Goal: Information Seeking & Learning: Find specific fact

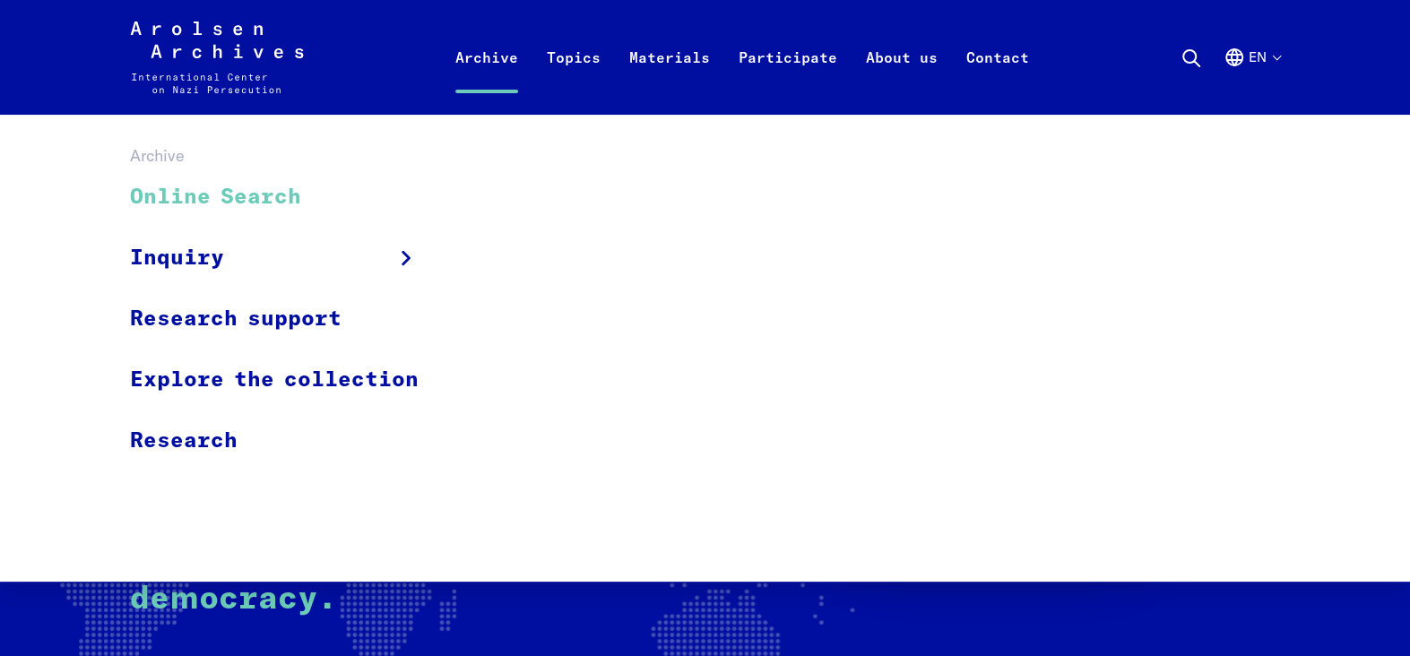
click at [234, 195] on link "Online Search" at bounding box center [286, 198] width 312 height 60
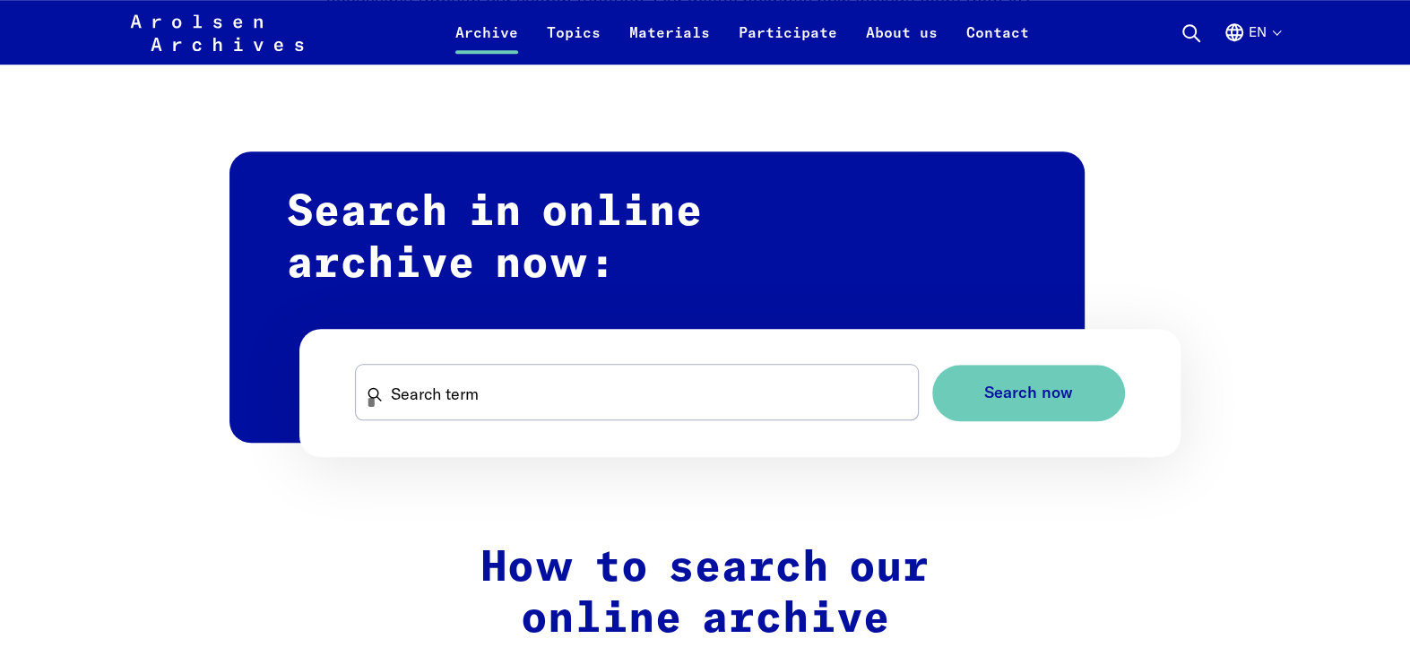
scroll to position [1076, 0]
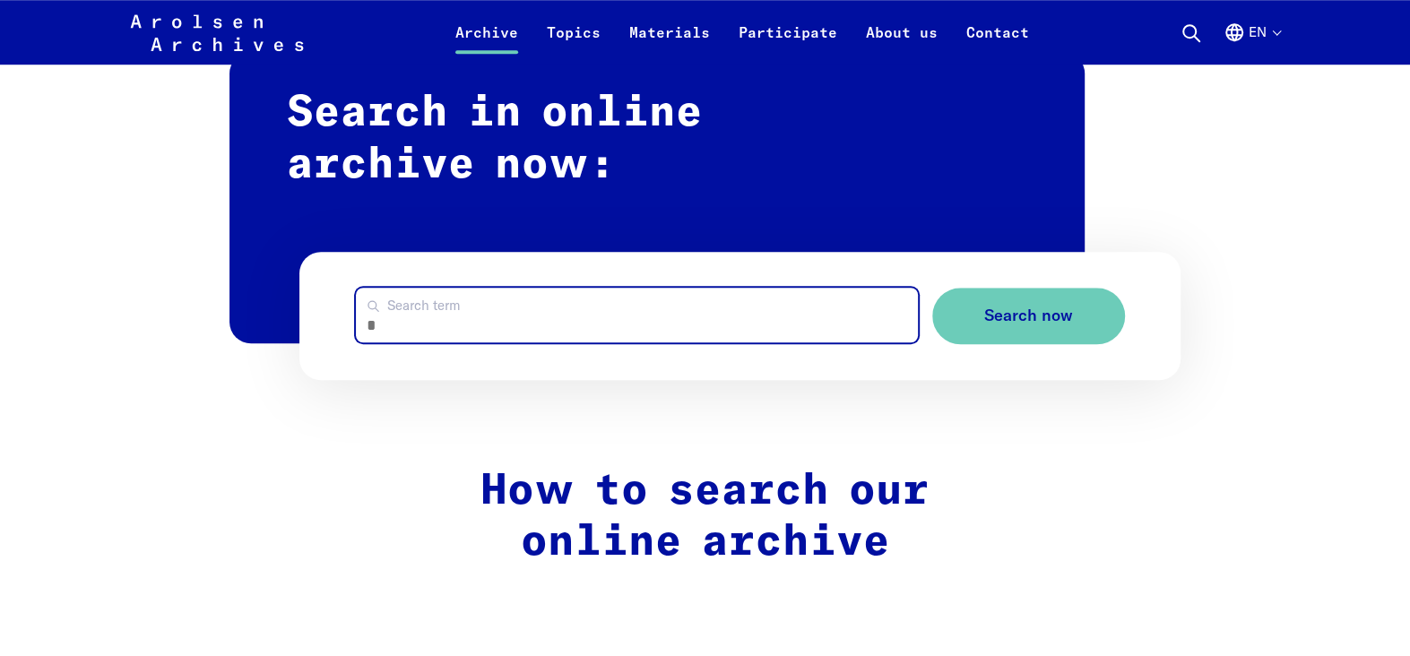
click at [557, 324] on input "Search term" at bounding box center [637, 315] width 562 height 55
type input "**********"
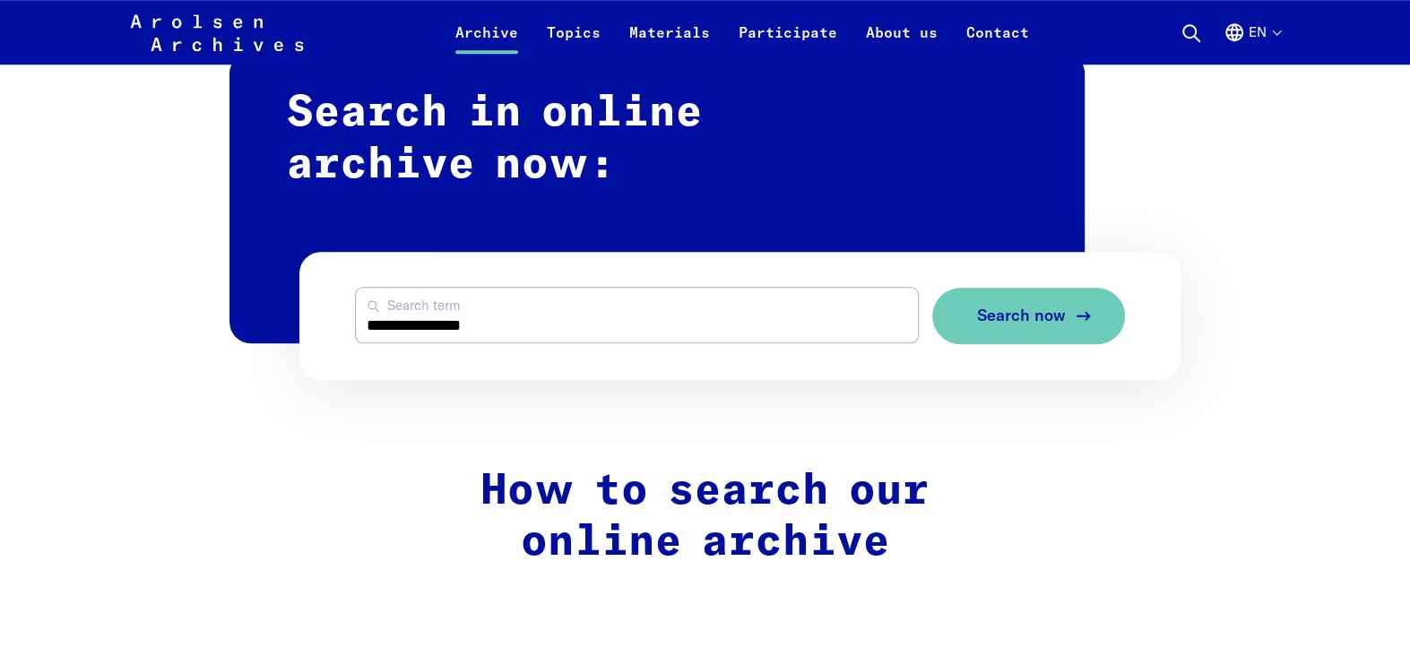
click at [1029, 318] on span "Search now" at bounding box center [1021, 316] width 89 height 19
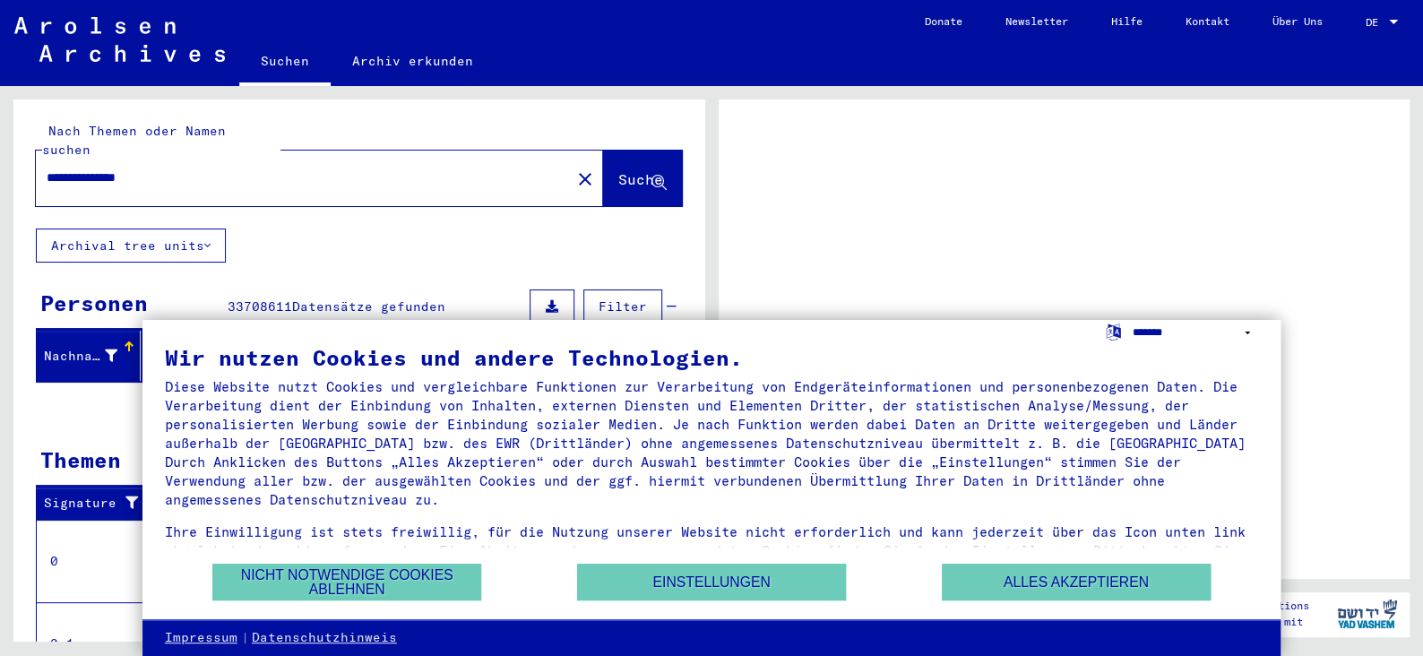
click at [1247, 331] on select "**********" at bounding box center [1195, 333] width 125 height 26
select select "*****"
click at [1133, 320] on select "**********" at bounding box center [1195, 333] width 125 height 26
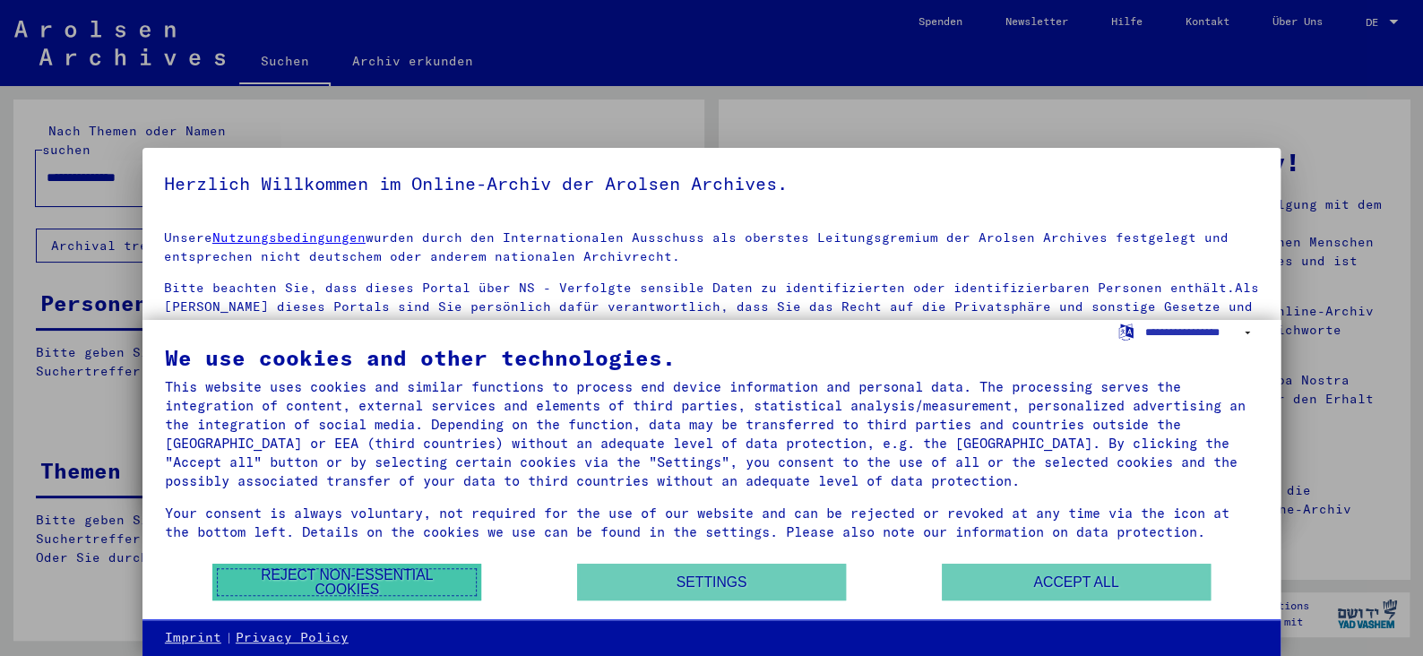
click at [401, 591] on button "Reject non-essential cookies" at bounding box center [346, 582] width 269 height 37
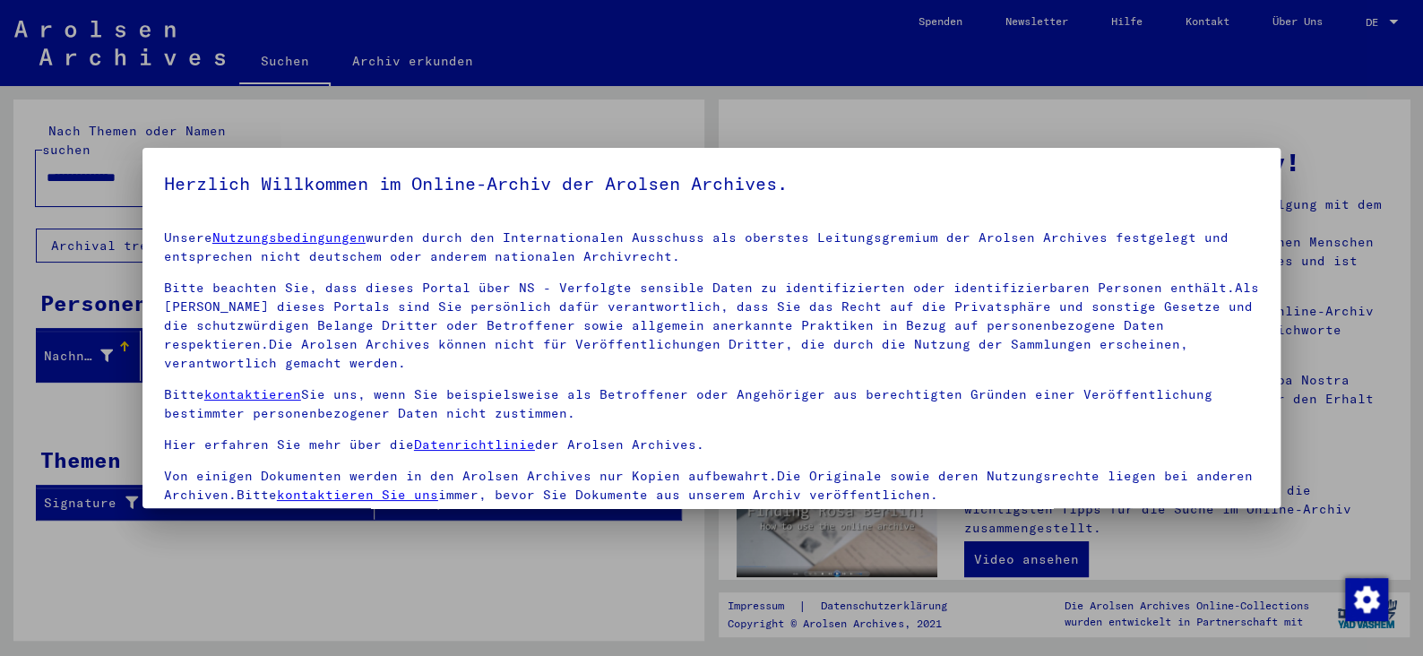
scroll to position [3, 0]
click at [1370, 598] on img "button" at bounding box center [1366, 599] width 43 height 43
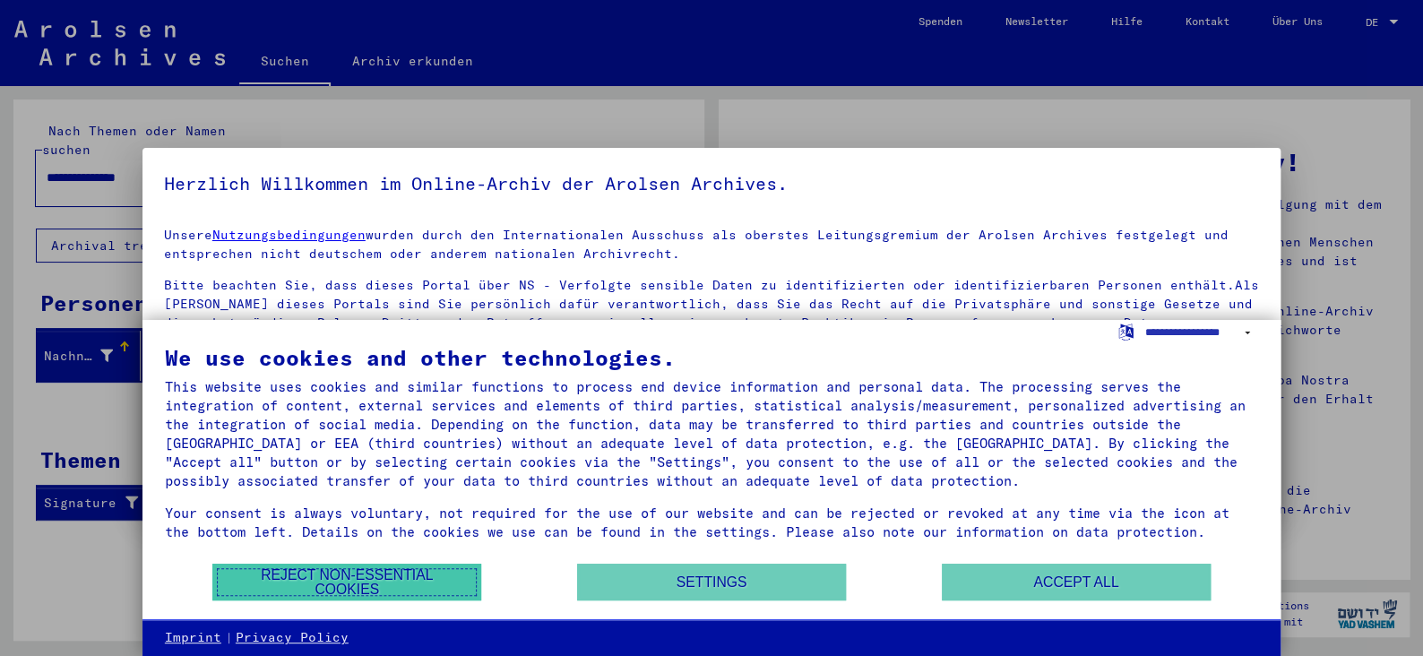
click at [315, 582] on button "Reject non-essential cookies" at bounding box center [346, 582] width 269 height 37
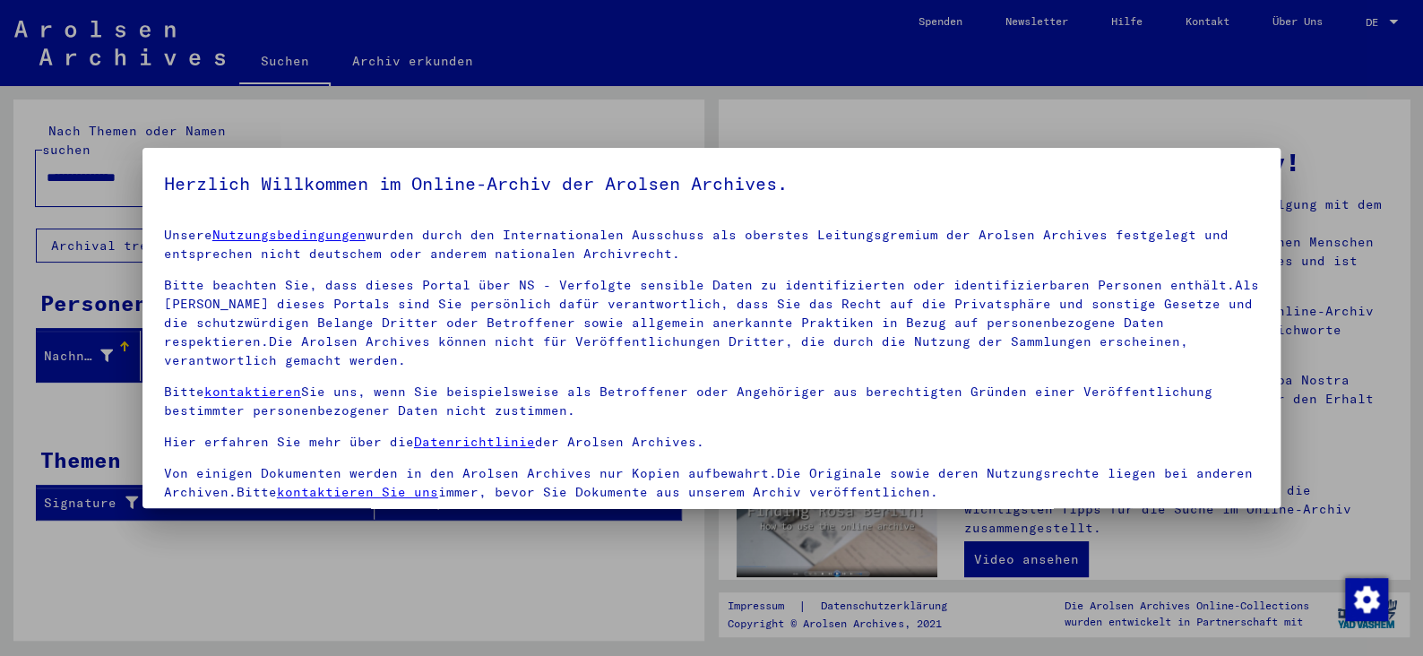
click at [191, 602] on div at bounding box center [711, 328] width 1423 height 656
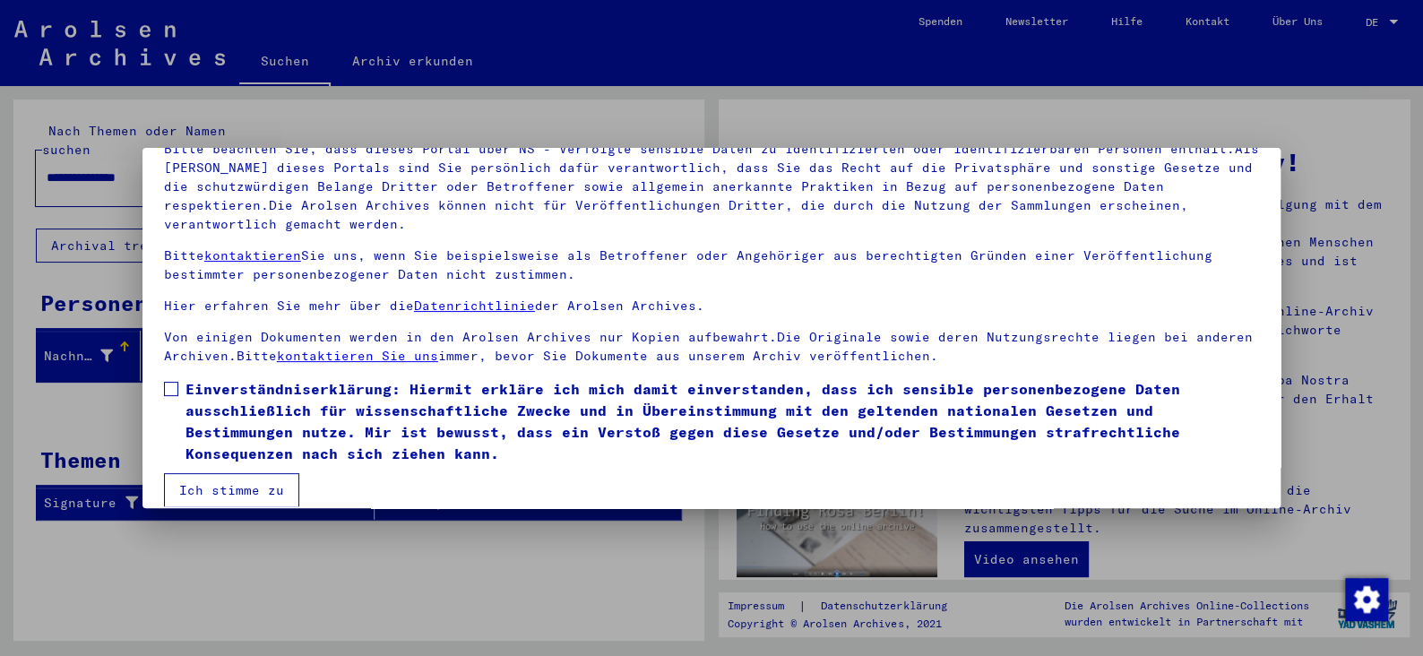
scroll to position [154, 0]
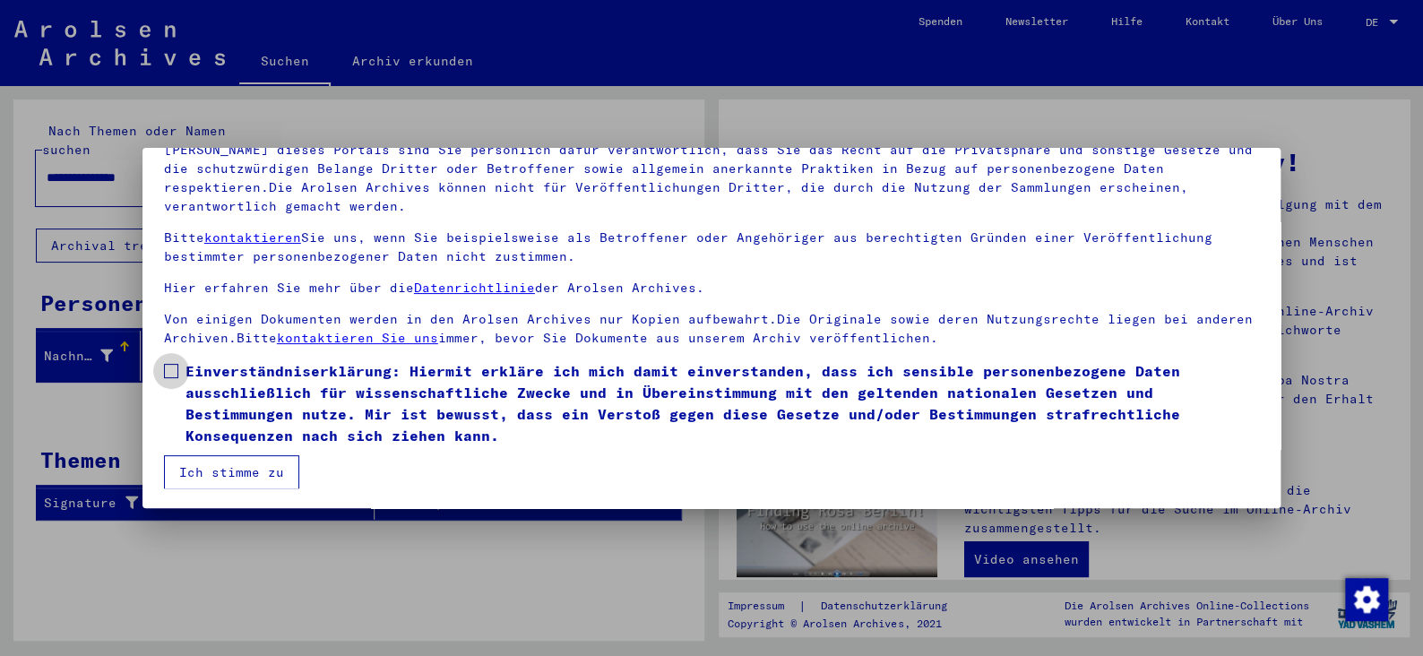
click at [167, 367] on span at bounding box center [171, 371] width 14 height 14
click at [220, 471] on button "Ich stimme zu" at bounding box center [231, 472] width 135 height 34
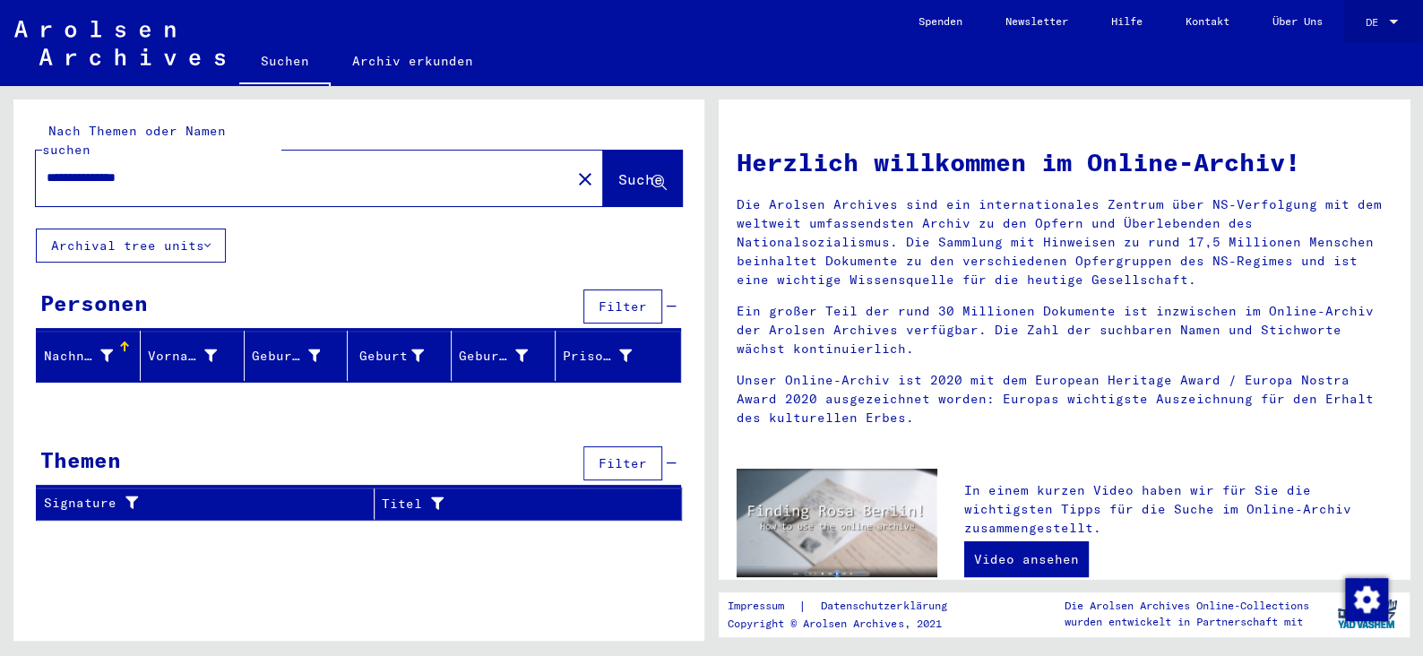
click at [1382, 14] on div "DE DE" at bounding box center [1384, 18] width 36 height 30
click at [1356, 32] on span "English" at bounding box center [1349, 31] width 44 height 13
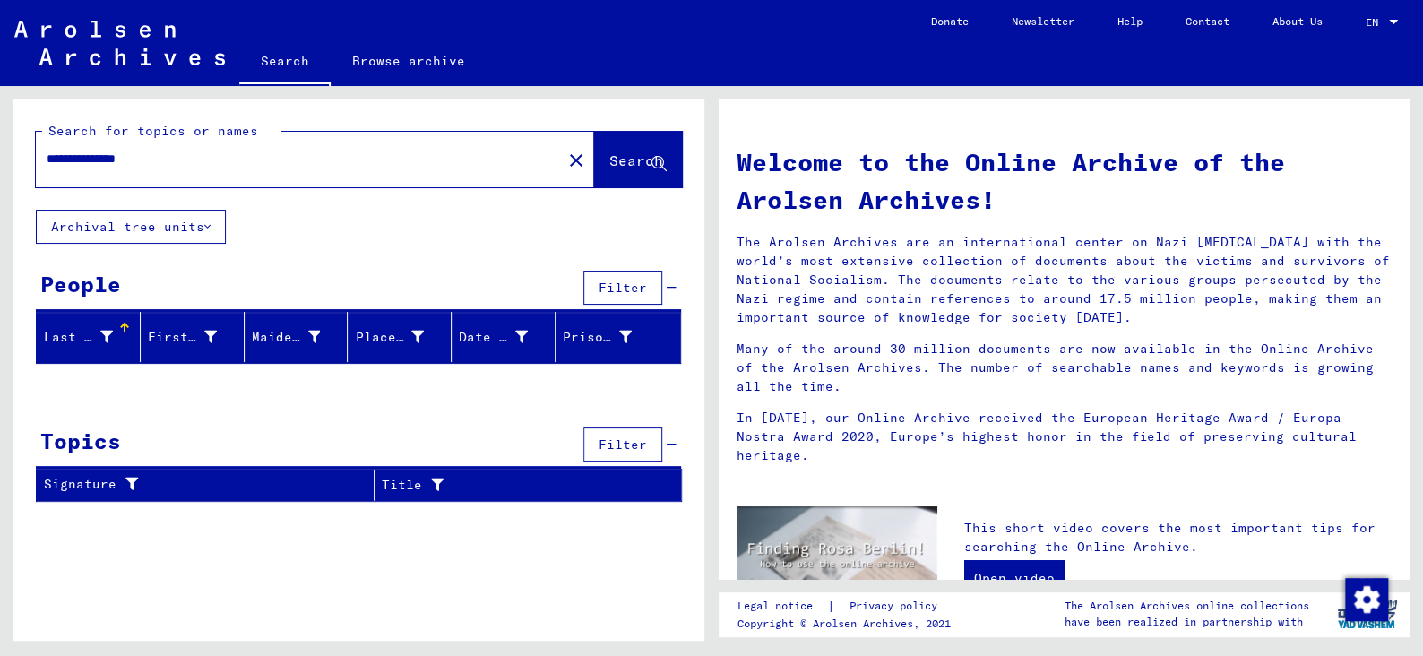
click at [196, 159] on input "**********" at bounding box center [294, 159] width 494 height 19
drag, startPoint x: 196, startPoint y: 159, endPoint x: 0, endPoint y: 157, distance: 196.3
click at [0, 157] on div "**********" at bounding box center [356, 363] width 712 height 555
type input "*****"
click at [618, 168] on span "Search" at bounding box center [637, 160] width 54 height 18
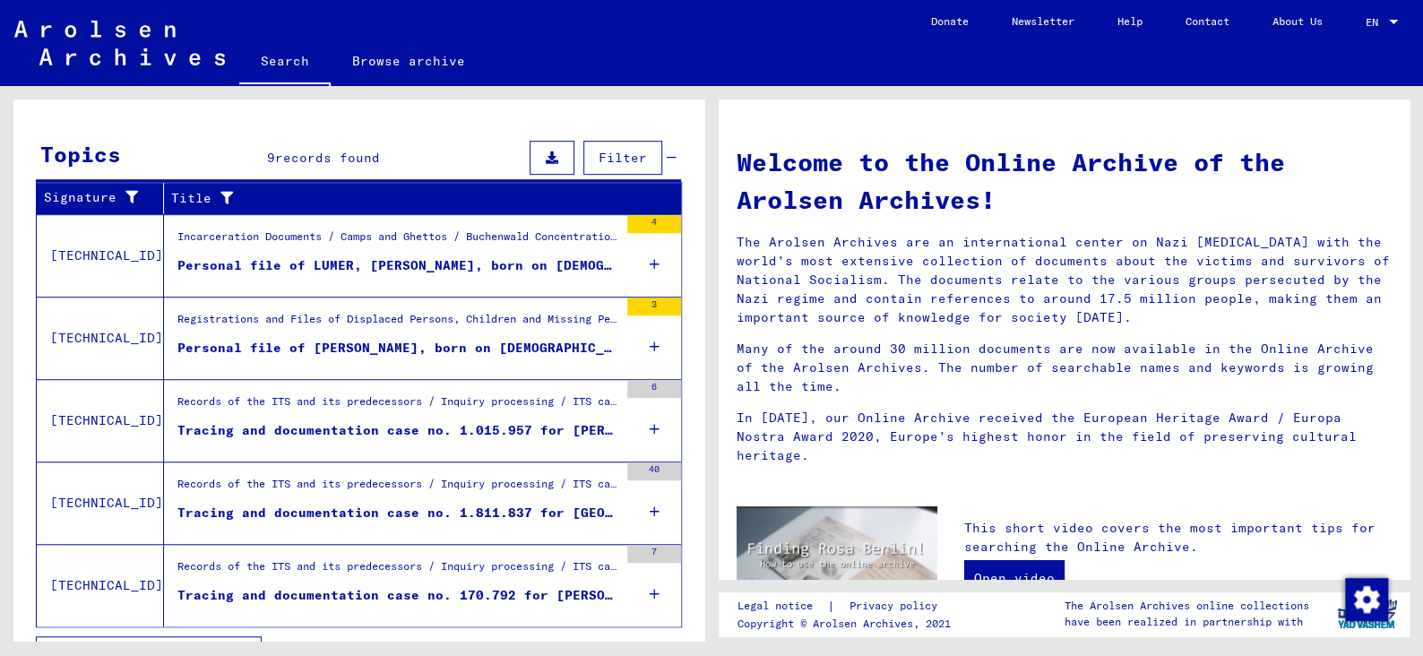
scroll to position [592, 0]
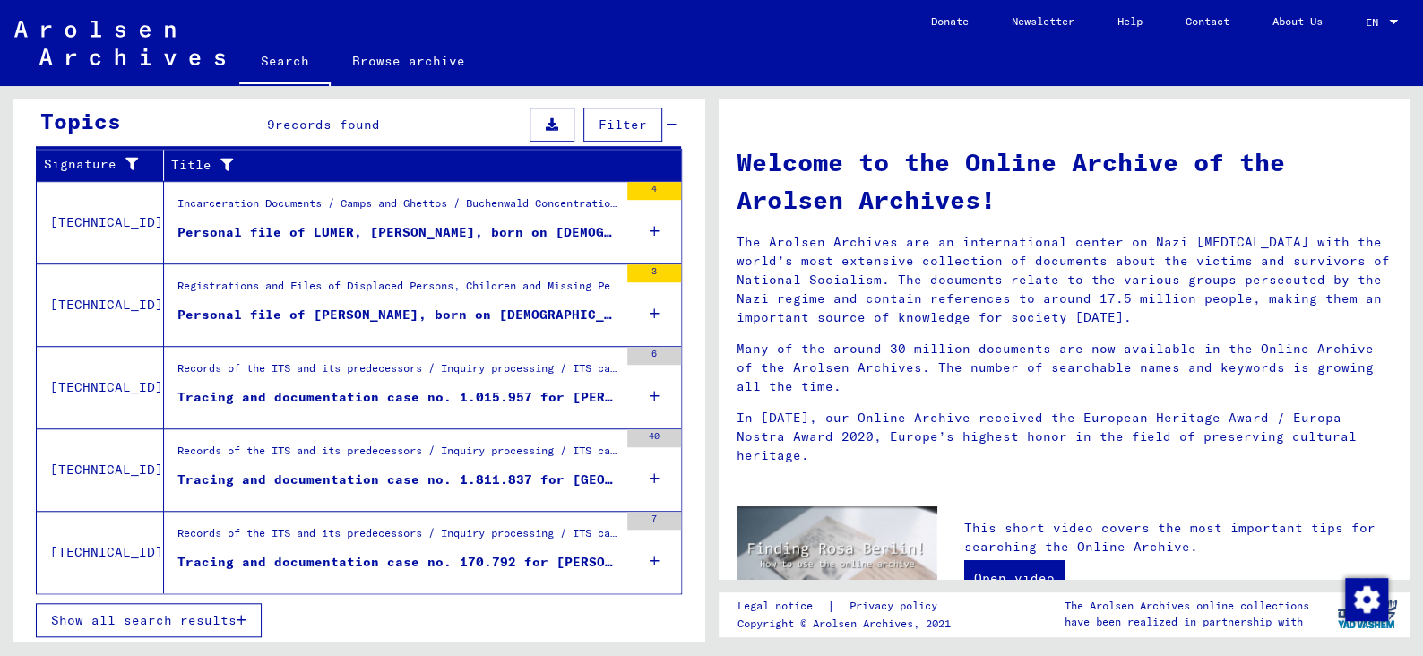
click at [387, 224] on div "Personal file of LUMER, [PERSON_NAME], born on [DEMOGRAPHIC_DATA]" at bounding box center [397, 232] width 441 height 19
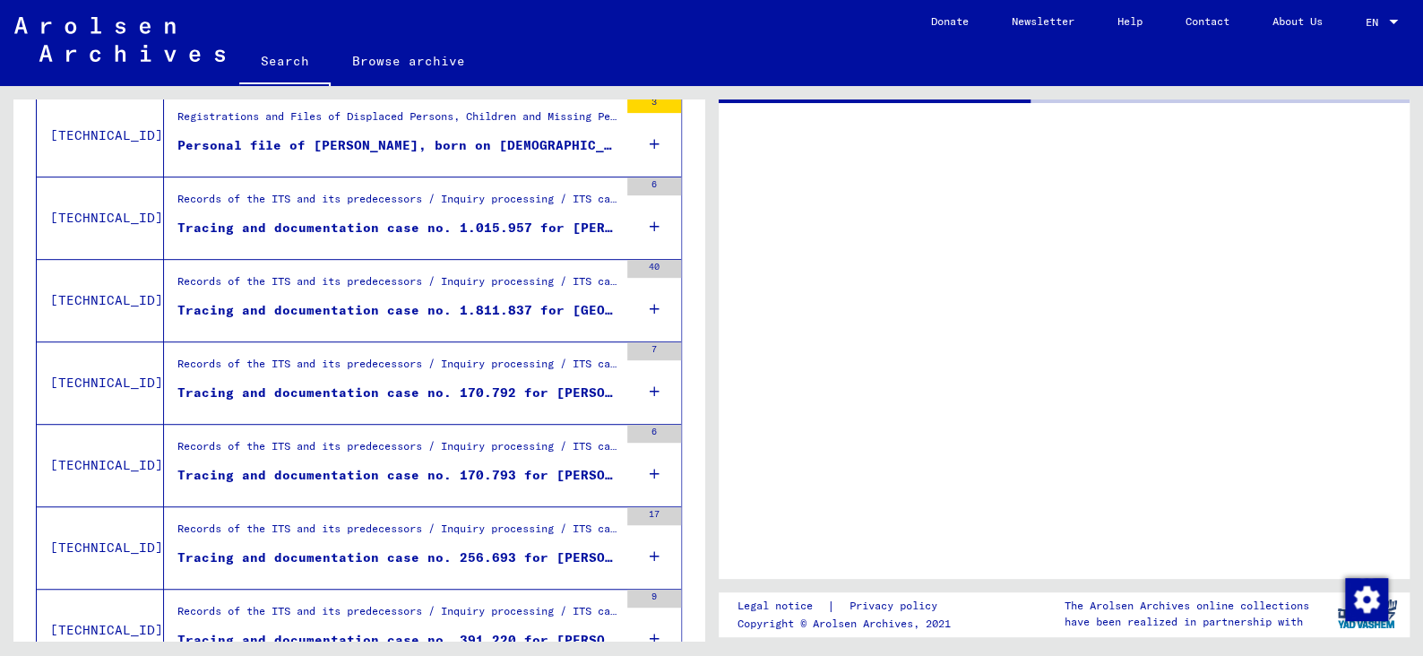
scroll to position [270, 0]
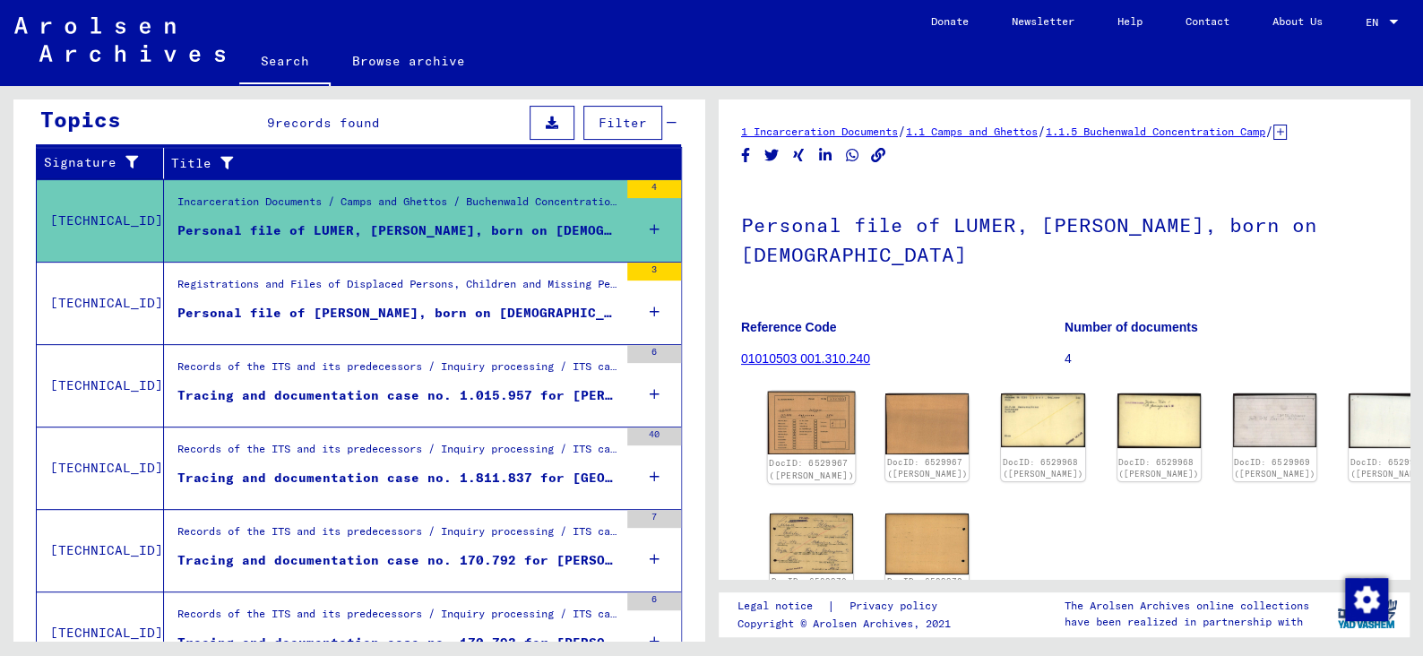
click at [791, 428] on img at bounding box center [812, 423] width 88 height 63
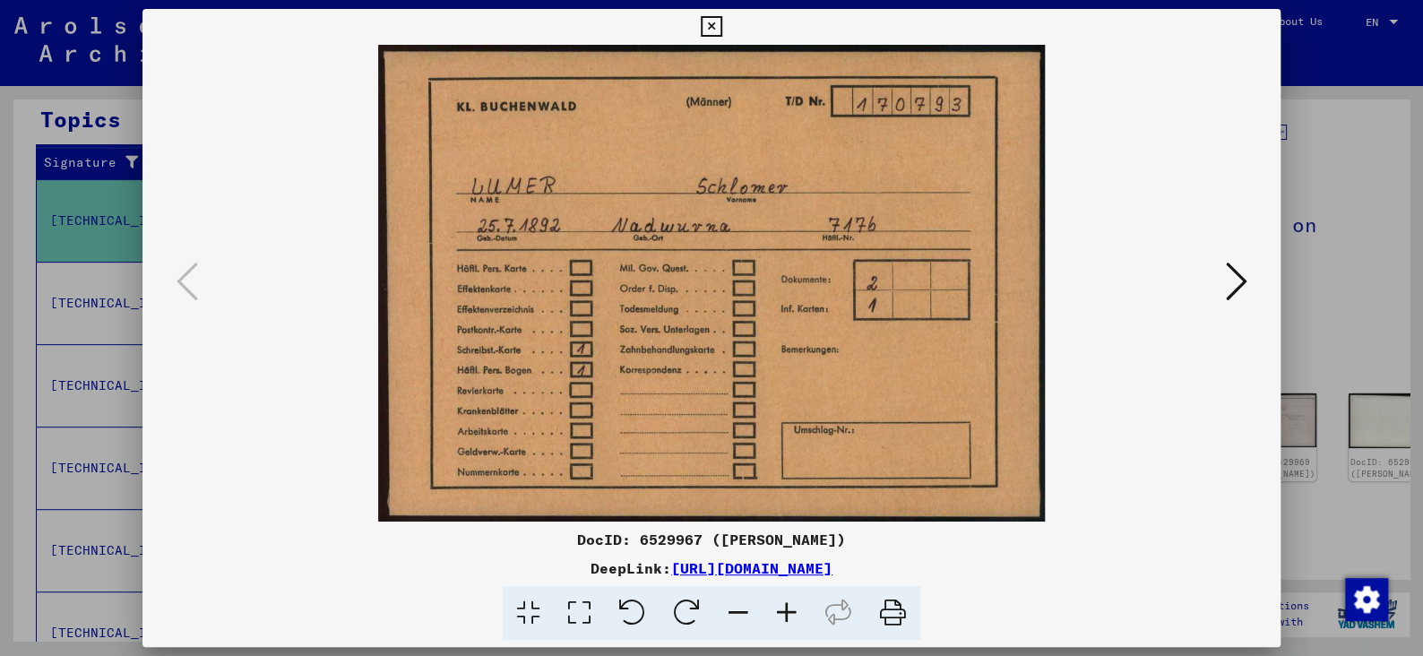
click at [1231, 283] on icon at bounding box center [1236, 281] width 22 height 43
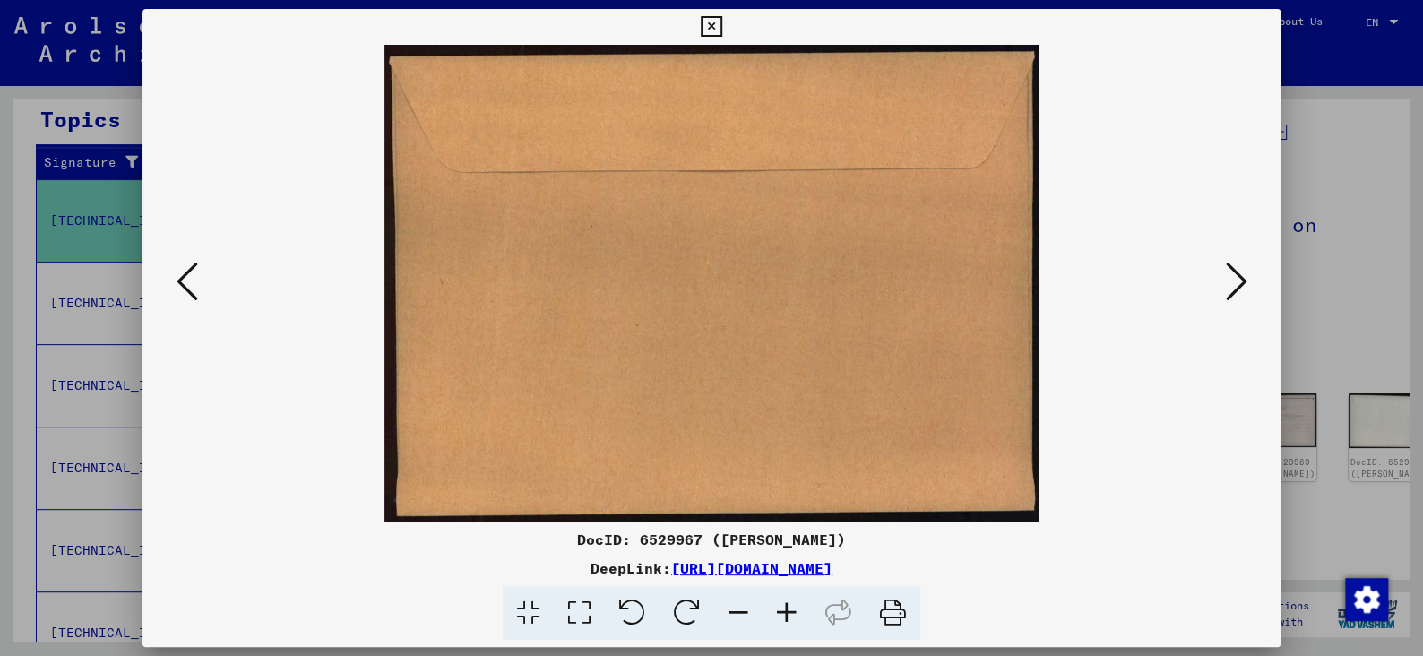
click at [1231, 283] on icon at bounding box center [1236, 281] width 22 height 43
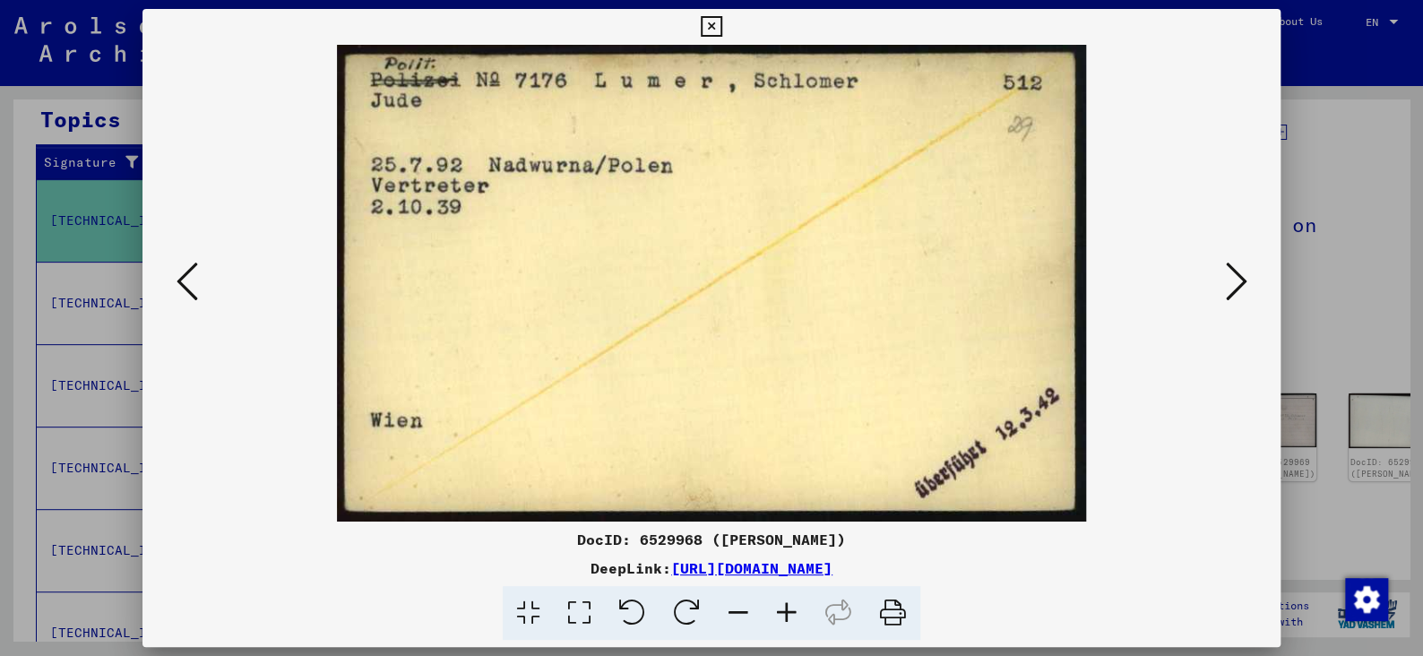
click at [1231, 283] on icon at bounding box center [1236, 281] width 22 height 43
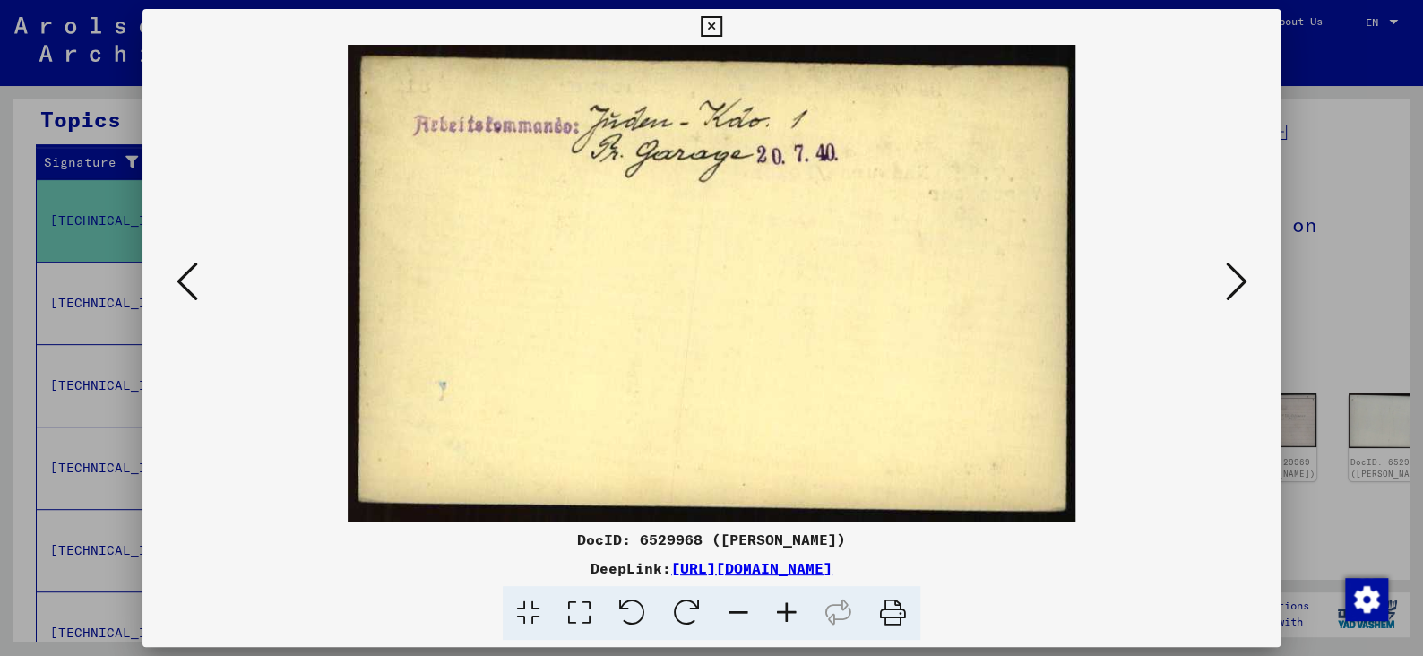
click at [1231, 283] on icon at bounding box center [1236, 281] width 22 height 43
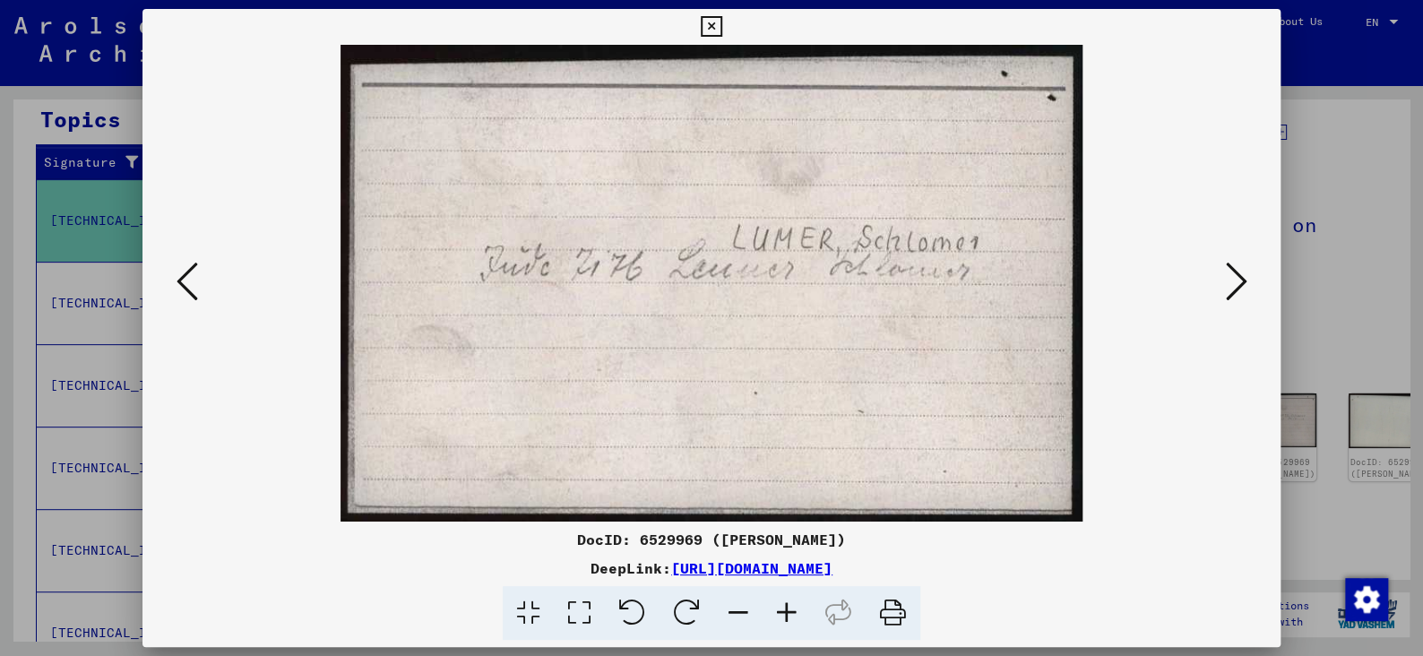
click at [1231, 283] on icon at bounding box center [1236, 281] width 22 height 43
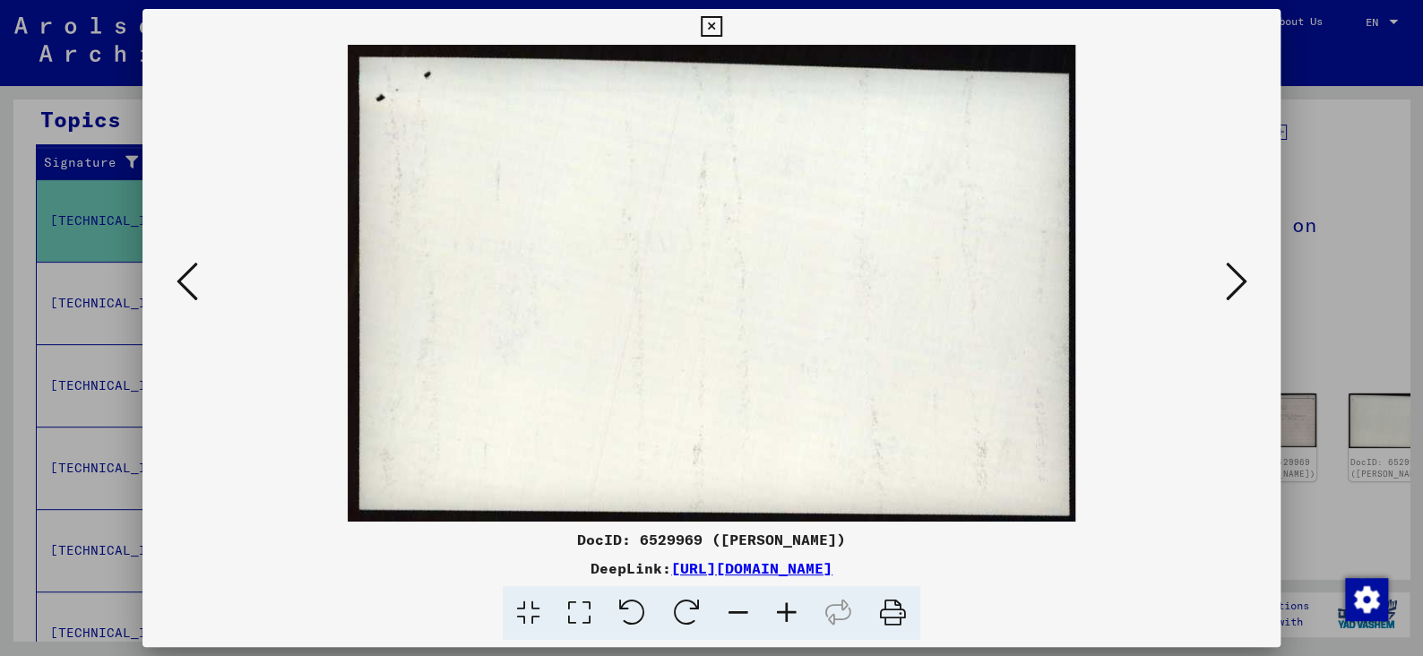
click at [1232, 285] on icon at bounding box center [1236, 281] width 22 height 43
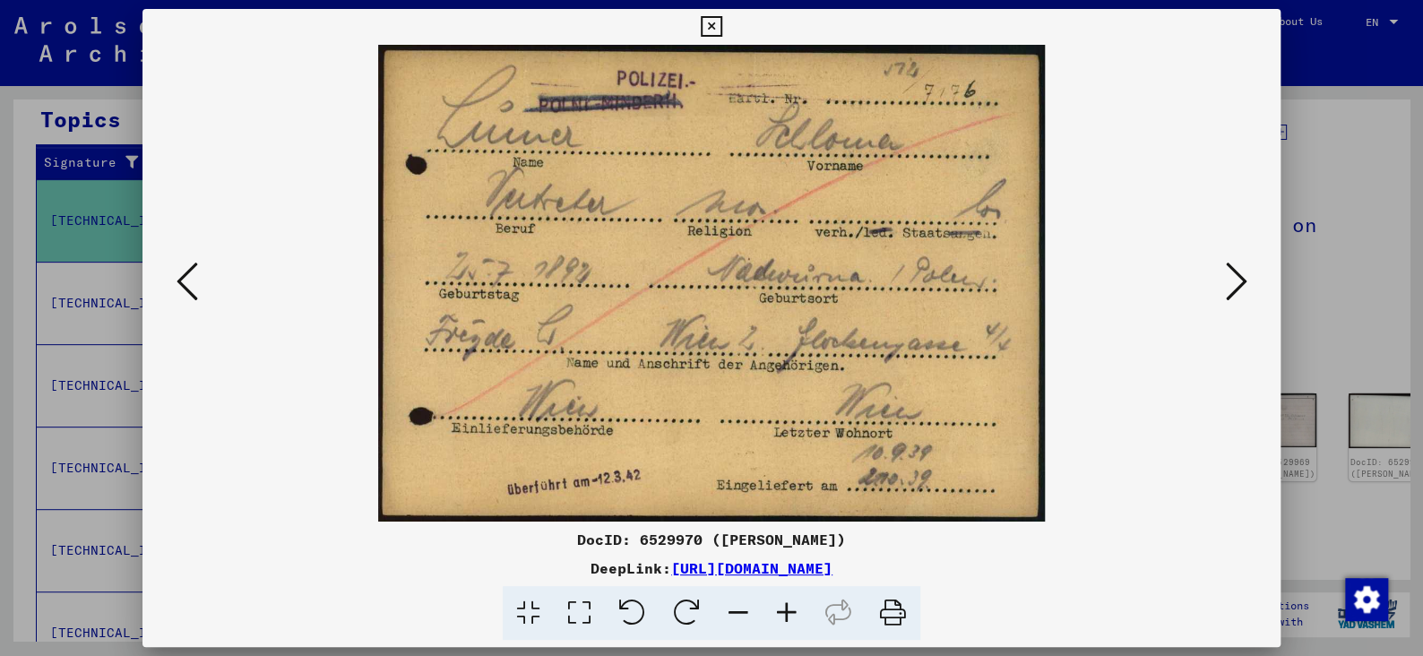
click at [1232, 285] on icon at bounding box center [1236, 281] width 22 height 43
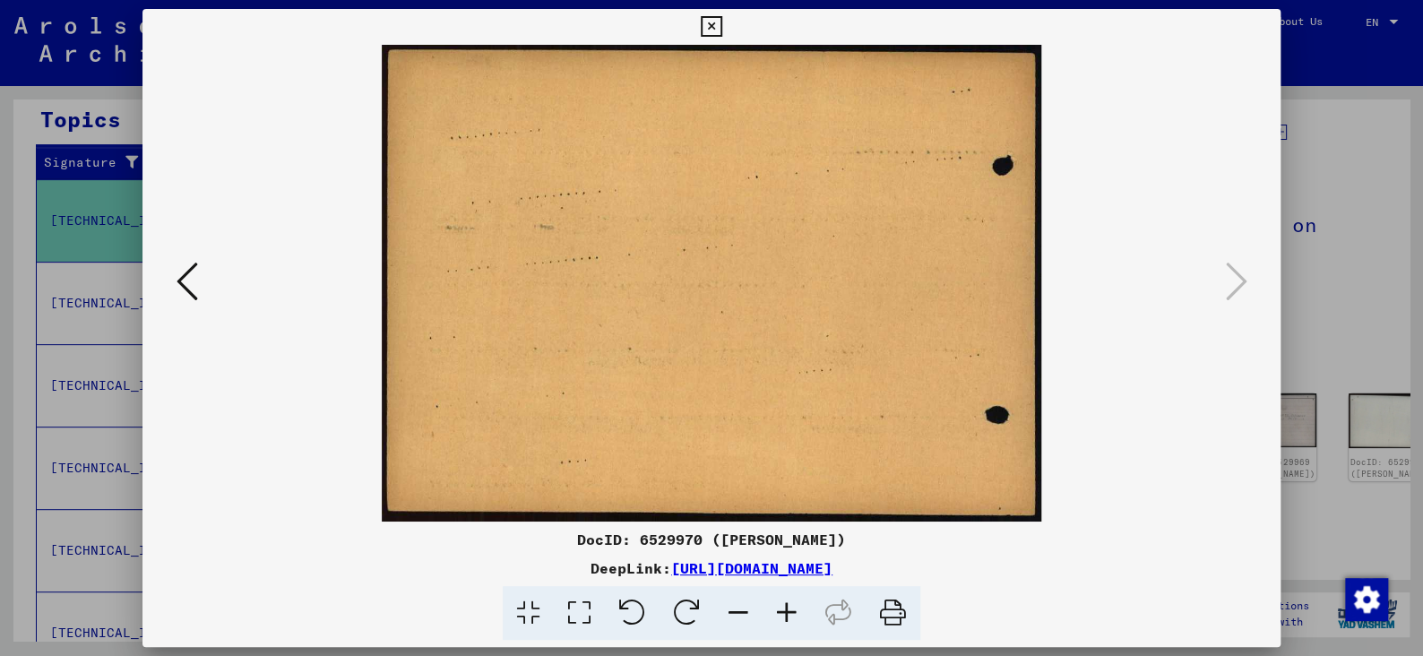
click at [705, 24] on icon at bounding box center [711, 27] width 21 height 22
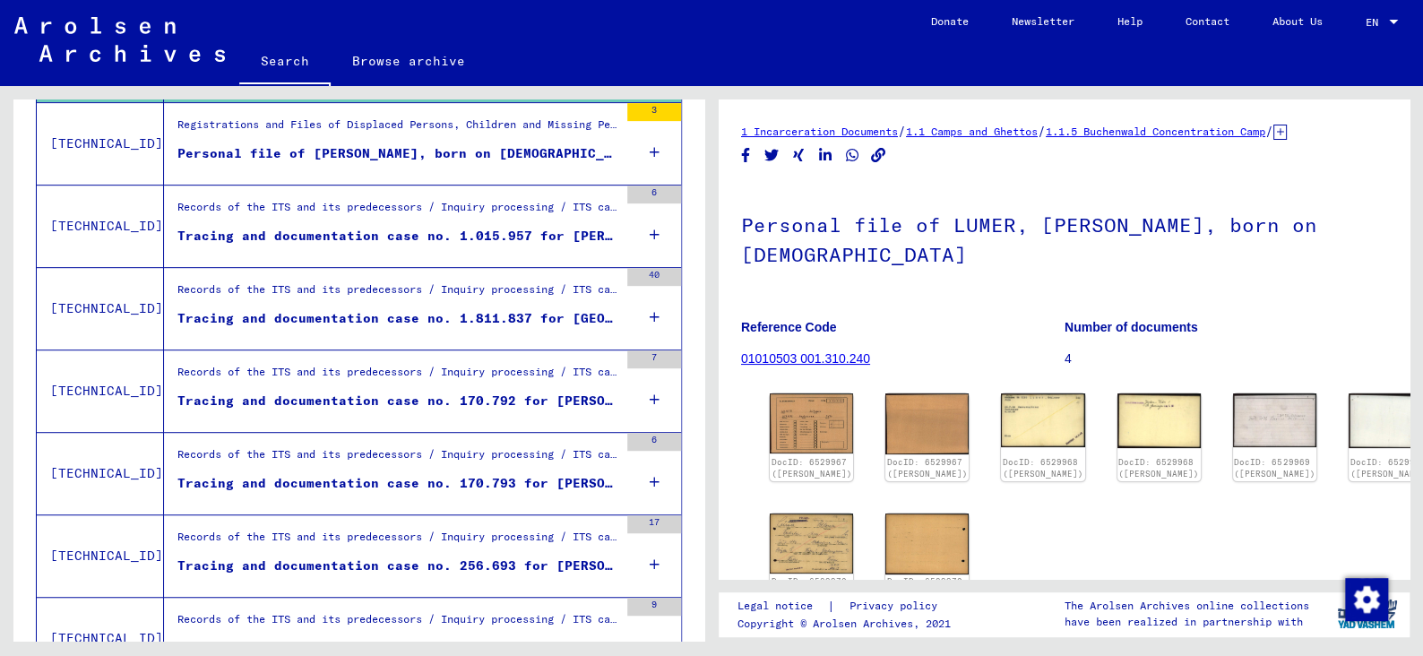
scroll to position [449, 0]
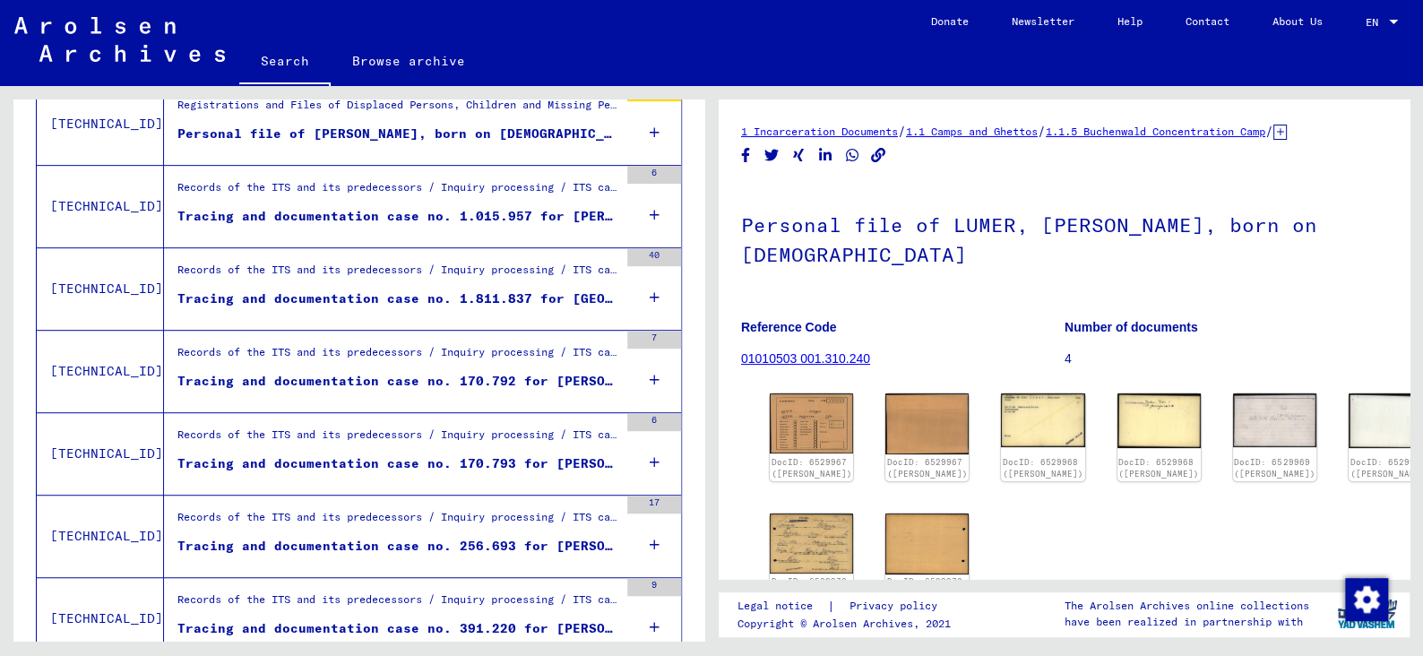
click at [358, 372] on div "Tracing and documentation case no. 170.792 for [PERSON_NAME] born [DEMOGRAPHIC_…" at bounding box center [397, 381] width 441 height 19
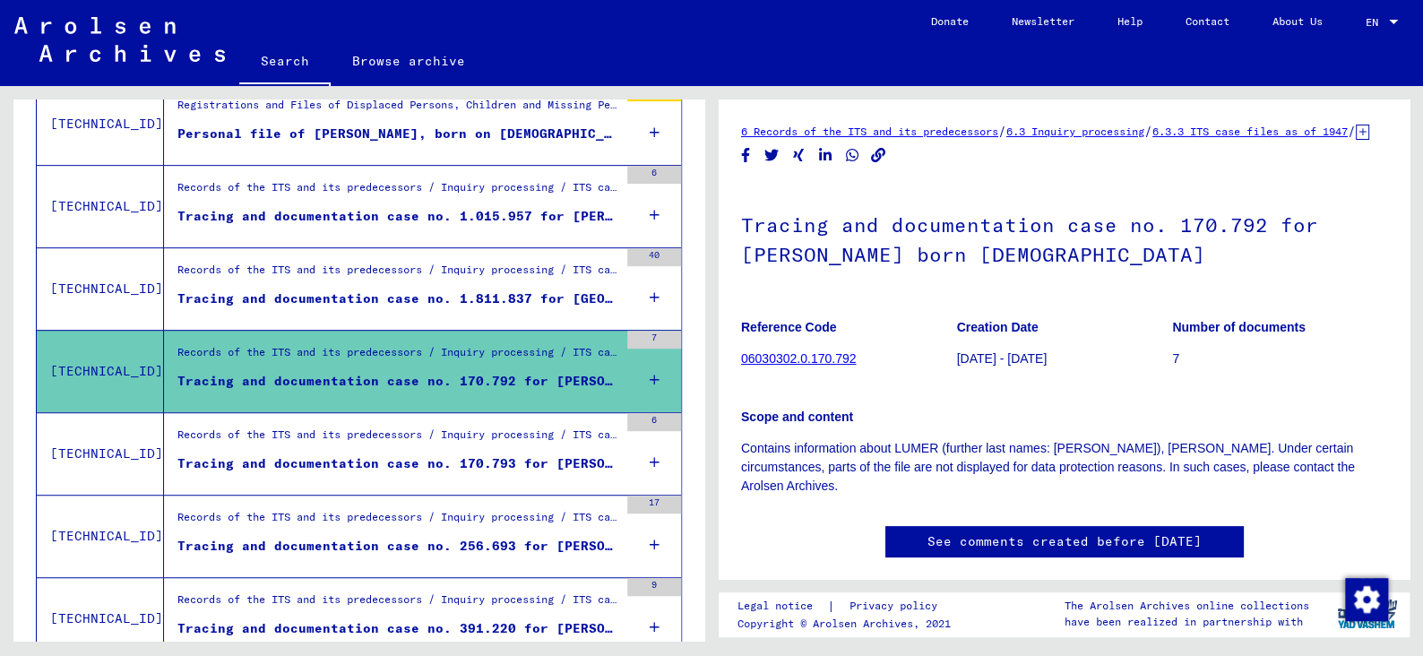
click at [915, 134] on link "6 Records of the ITS and its predecessors" at bounding box center [869, 131] width 257 height 13
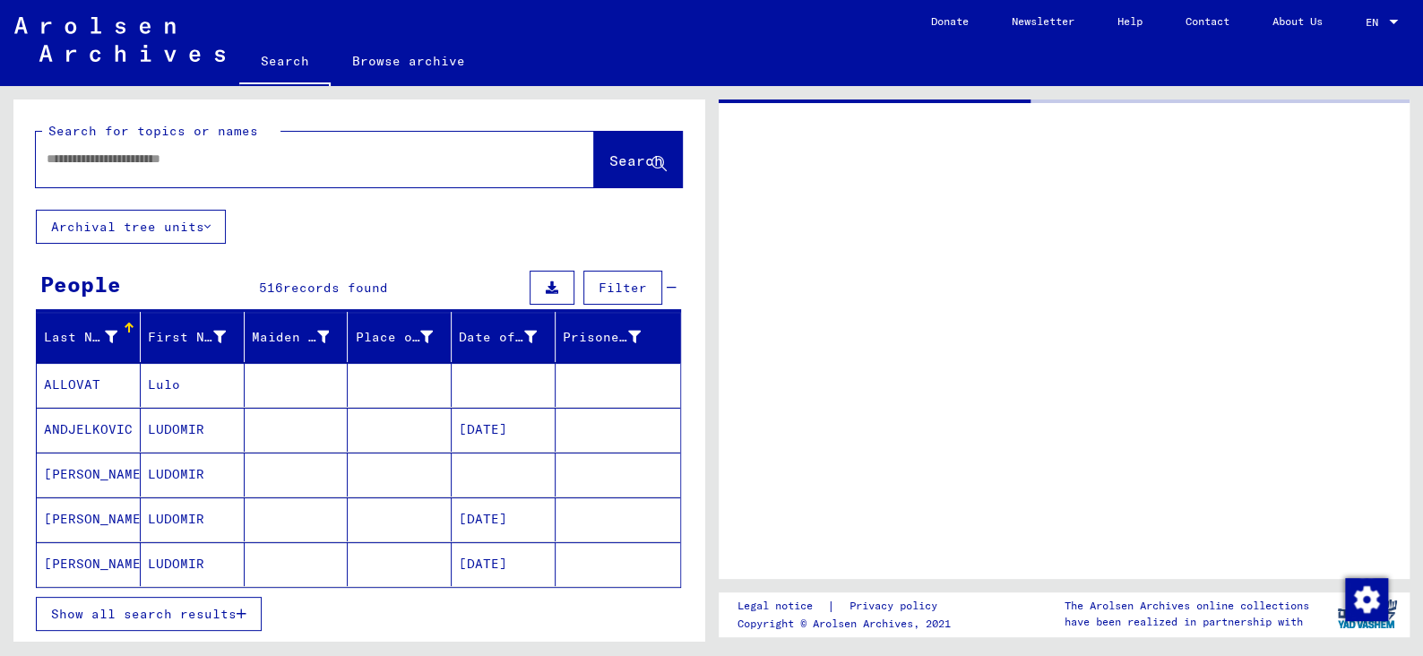
type input "*******"
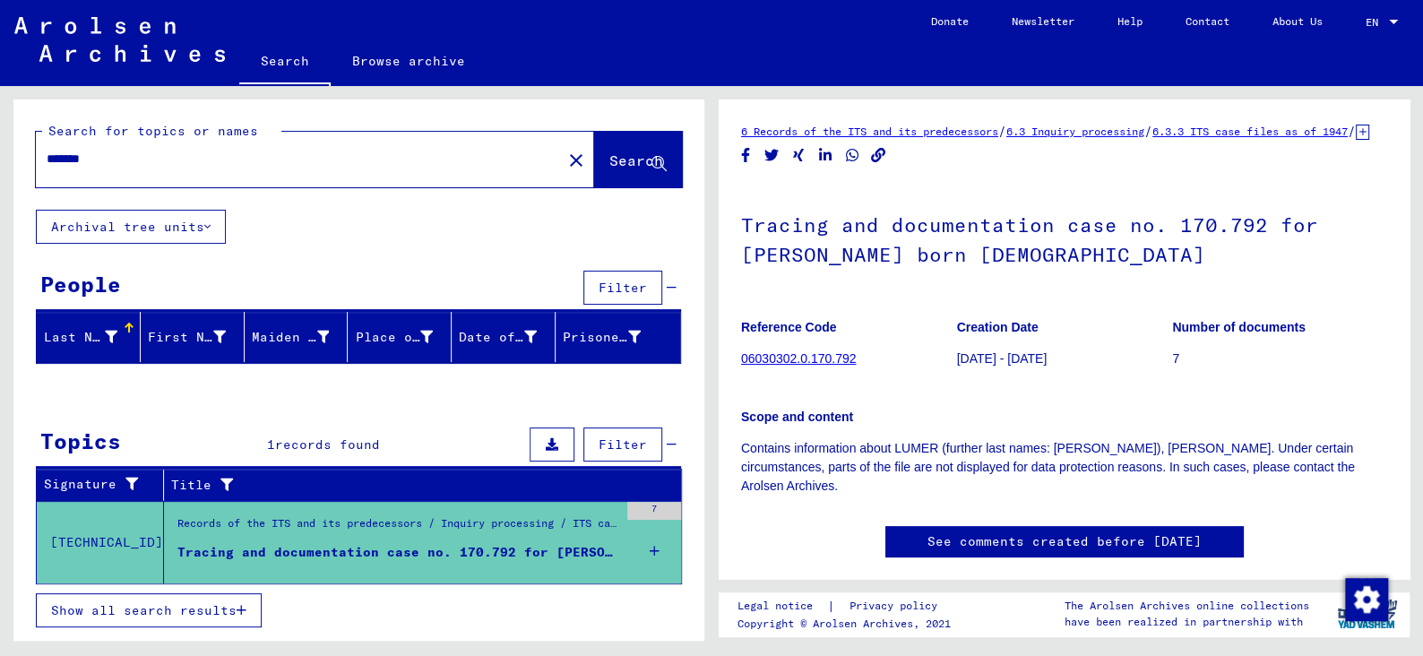
click at [817, 366] on link "06030302.0.170.792" at bounding box center [798, 358] width 115 height 14
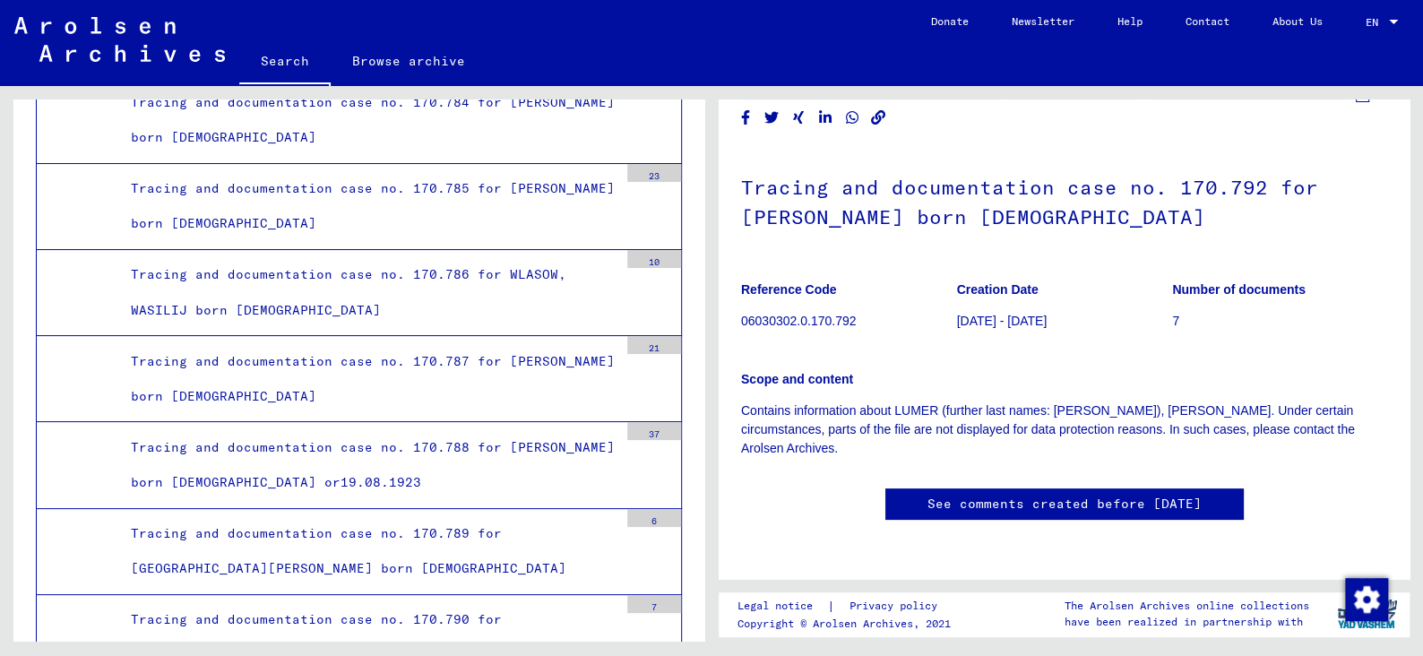
scroll to position [179, 0]
click at [1070, 495] on link "See comments created before [DATE]" at bounding box center [1065, 504] width 274 height 19
